Goal: Communication & Community: Answer question/provide support

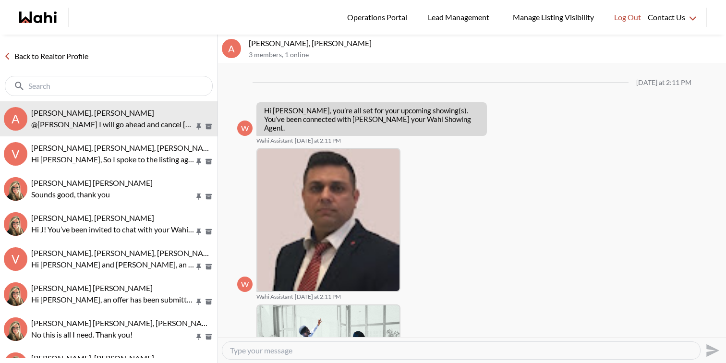
scroll to position [855, 0]
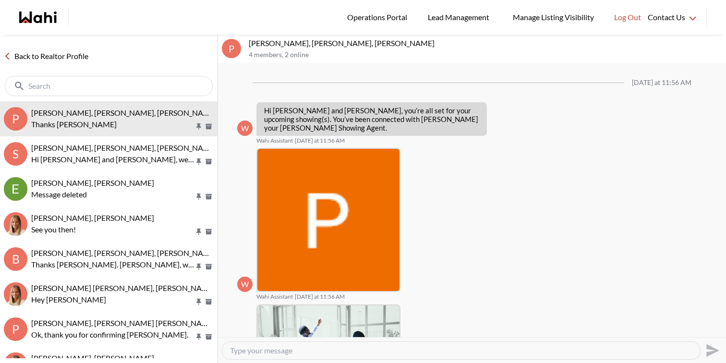
scroll to position [825, 0]
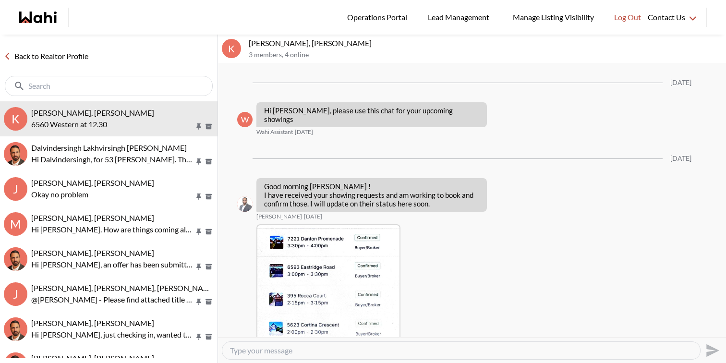
scroll to position [1514, 0]
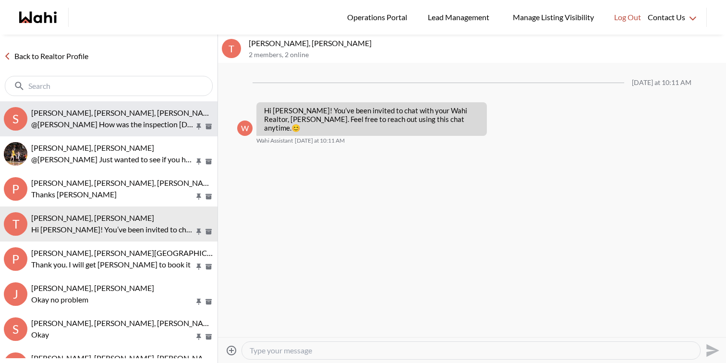
click at [74, 122] on p "@[PERSON_NAME] How was the inspection [DATE]?" at bounding box center [112, 125] width 163 height 12
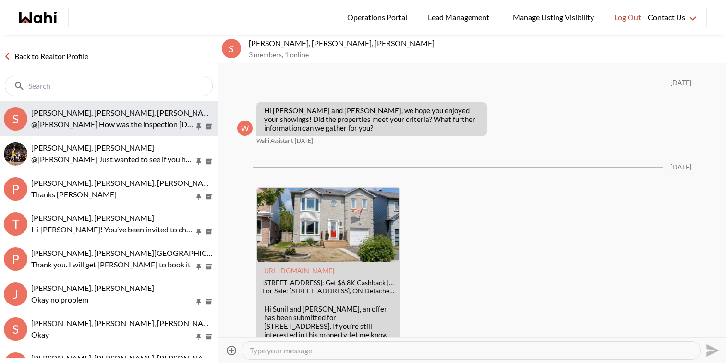
scroll to position [1941, 0]
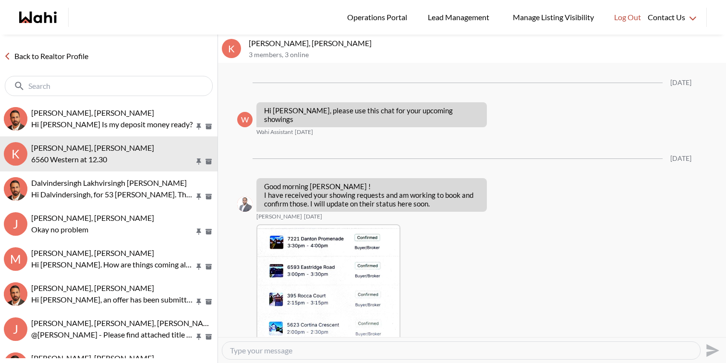
scroll to position [1514, 0]
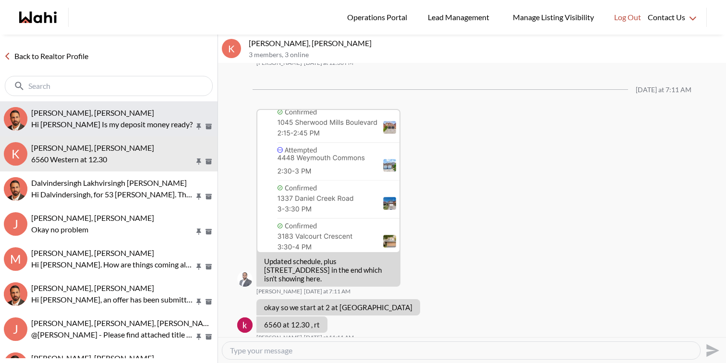
click at [134, 119] on p "Hi [PERSON_NAME] Is my deposit money ready?" at bounding box center [112, 125] width 163 height 12
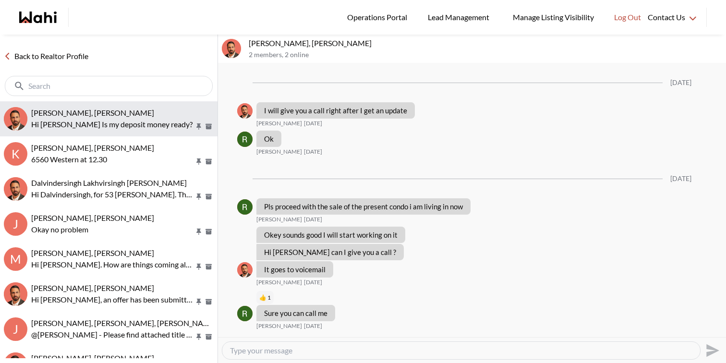
scroll to position [728, 0]
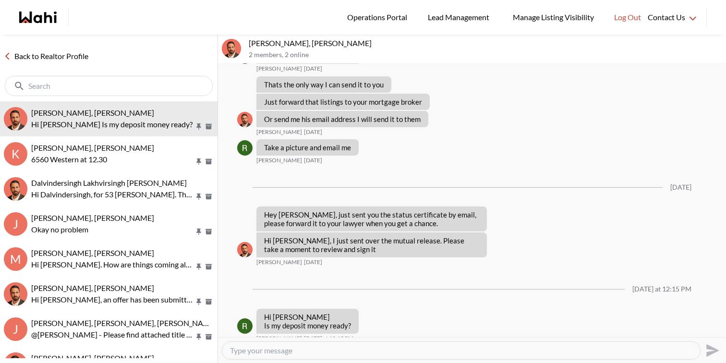
click at [275, 354] on textarea "Type your message" at bounding box center [461, 351] width 462 height 10
type textarea "H"
